Goal: Task Accomplishment & Management: Manage account settings

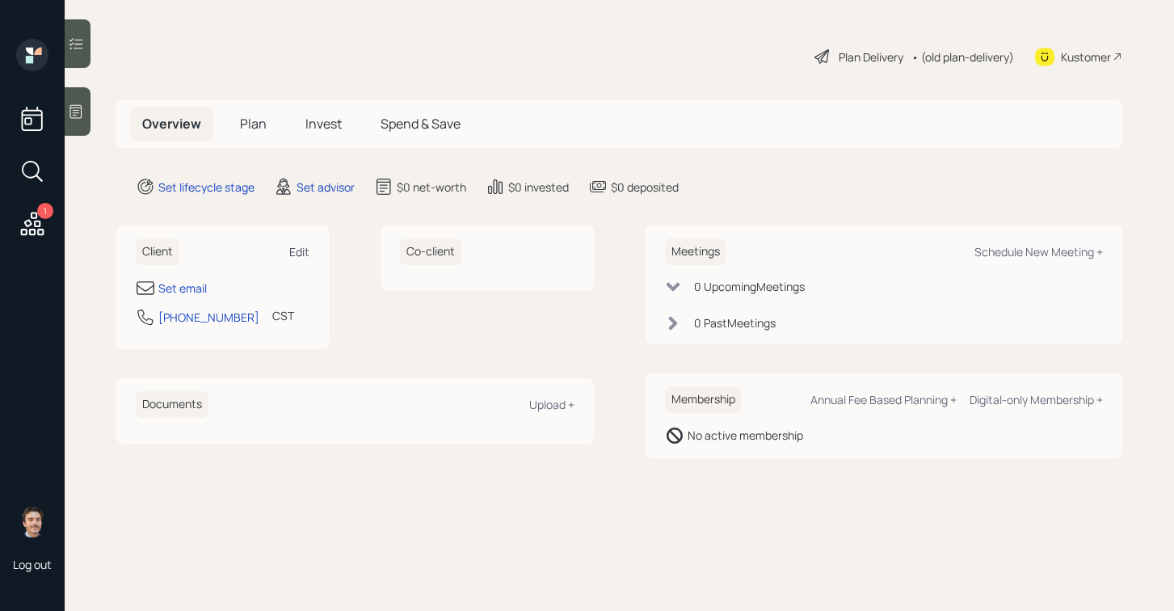
click at [289, 246] on div "Edit" at bounding box center [299, 251] width 20 height 15
select select "America/[GEOGRAPHIC_DATA]"
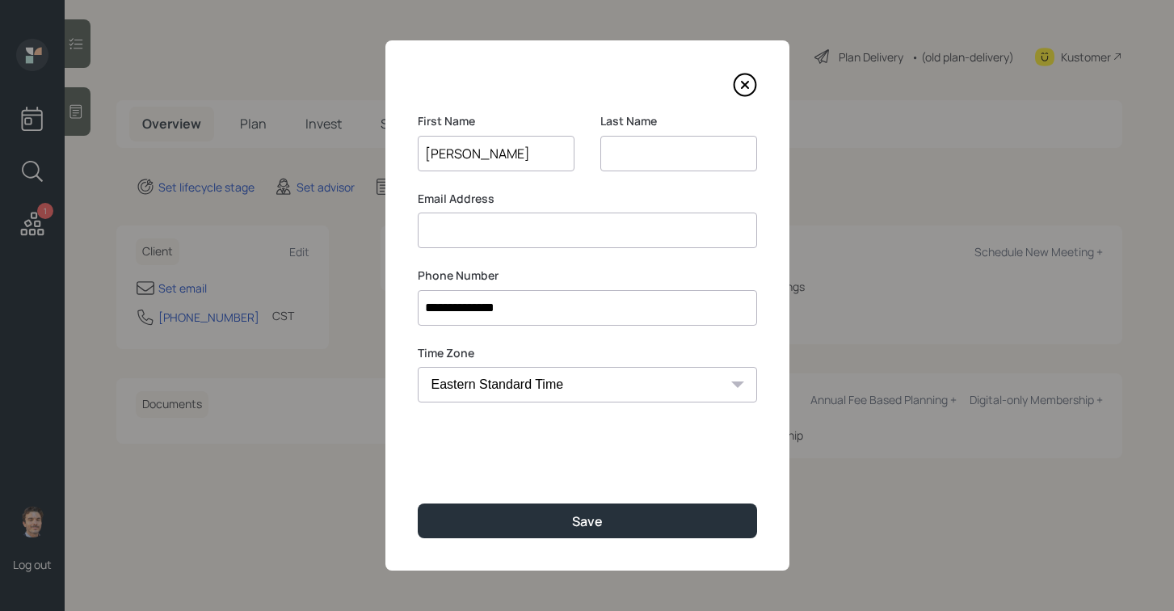
type input "[PERSON_NAME]"
type input "f"
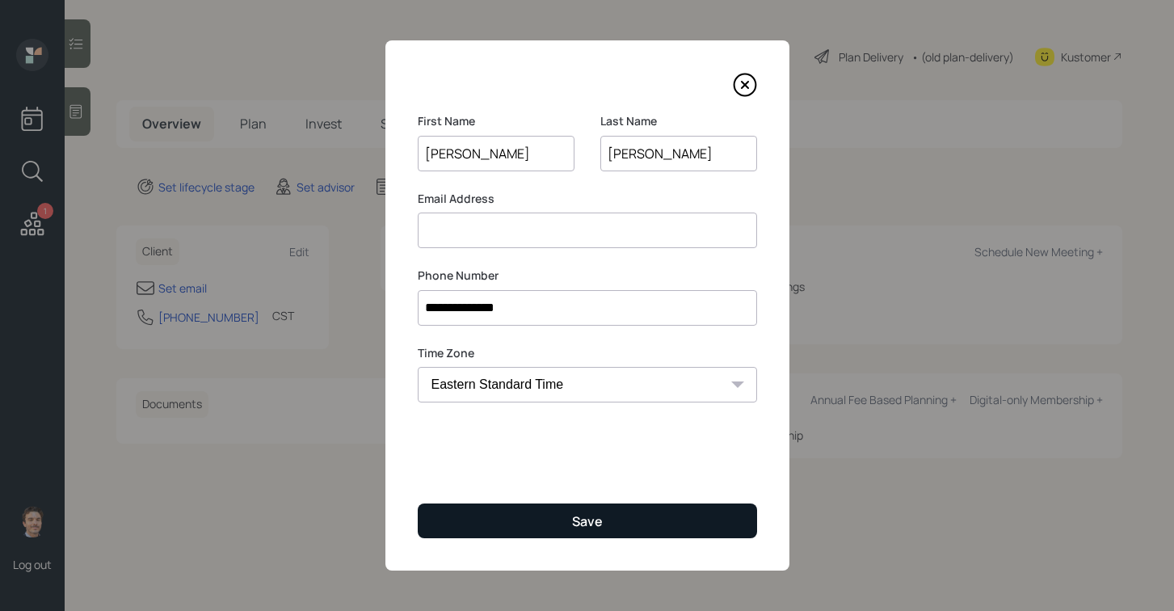
type input "[PERSON_NAME]"
click at [541, 525] on button "Save" at bounding box center [587, 520] width 339 height 35
